Goal: Task Accomplishment & Management: Manage account settings

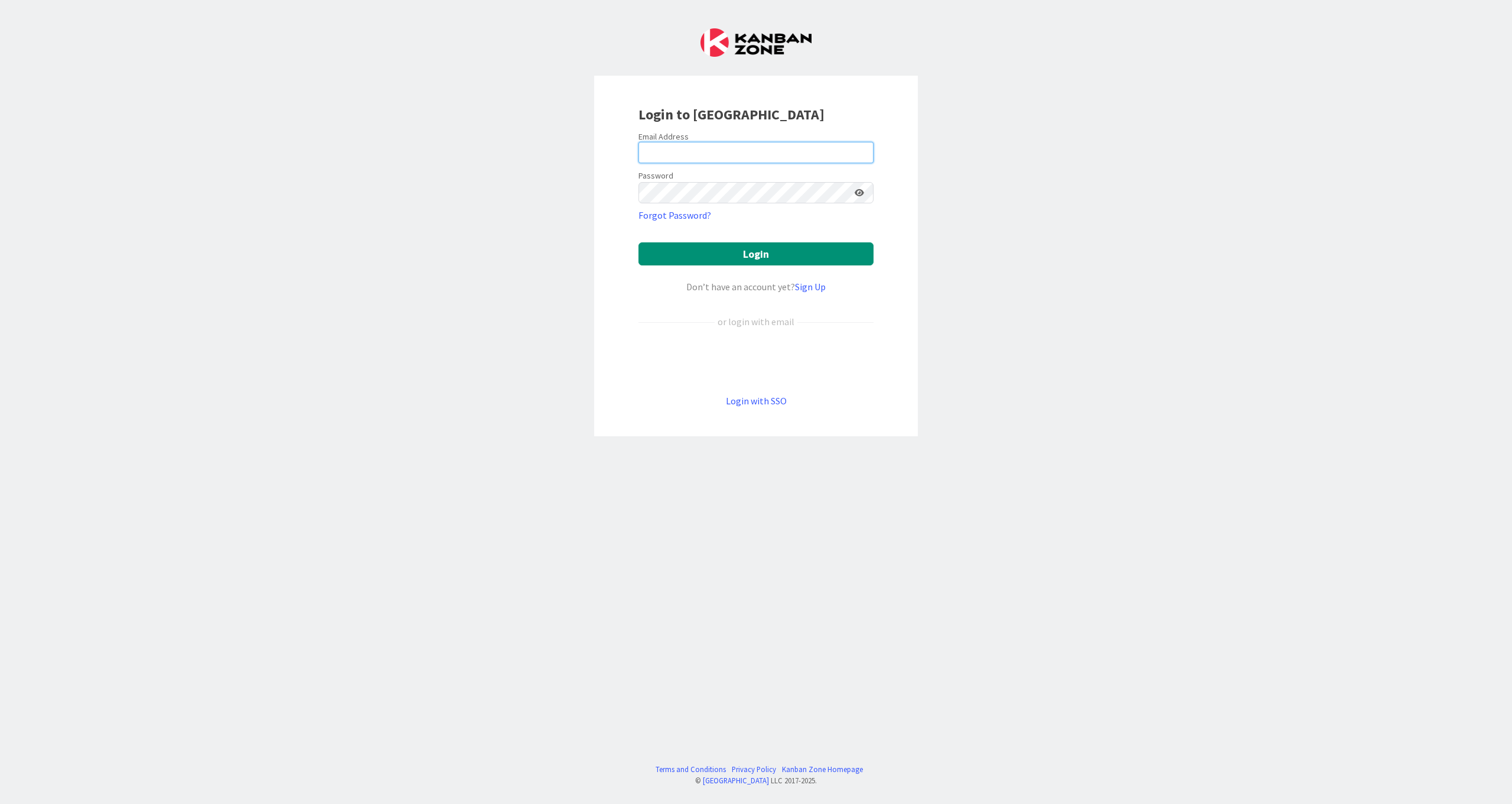
click at [713, 150] on input "email" at bounding box center [756, 152] width 235 height 22
type input "[EMAIL_ADDRESS][DOMAIN_NAME]"
click at [638, 242] on button "Login" at bounding box center [756, 254] width 235 height 23
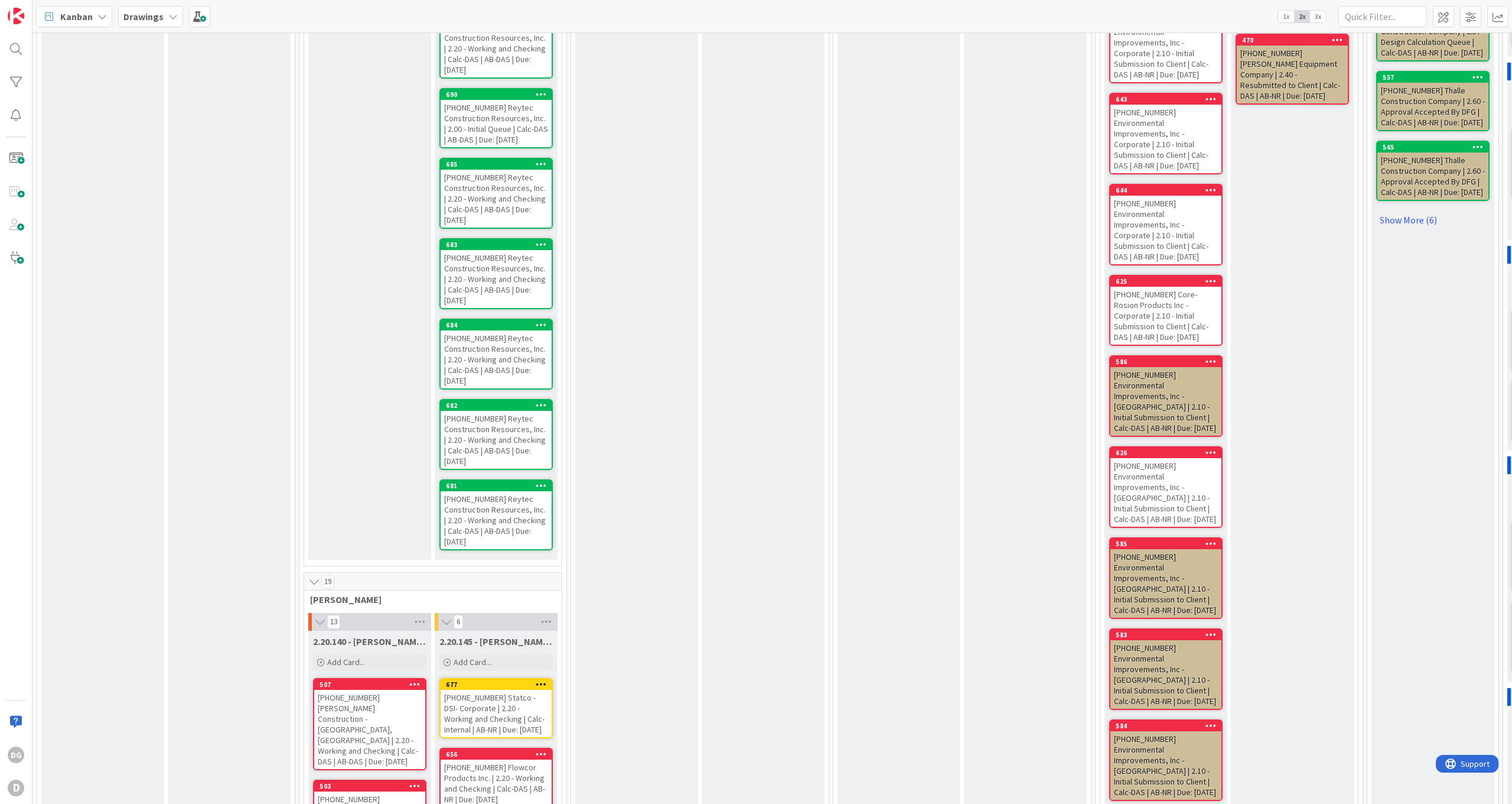
scroll to position [1005, 0]
